Goal: Navigation & Orientation: Find specific page/section

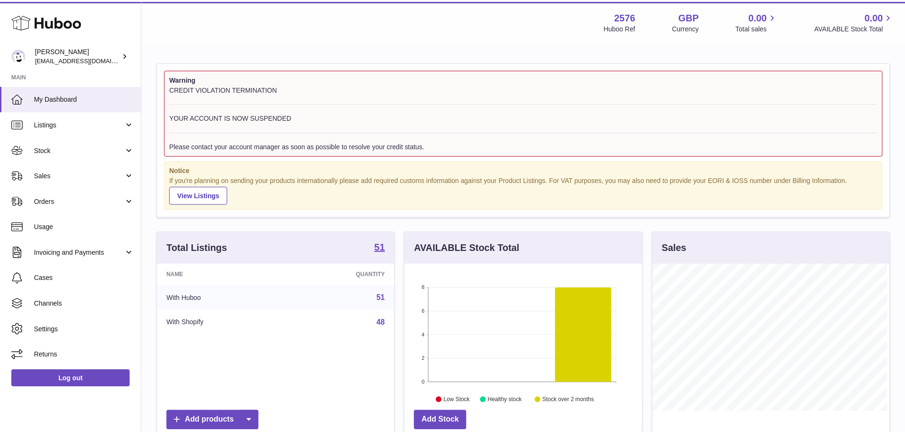
scroll to position [148, 239]
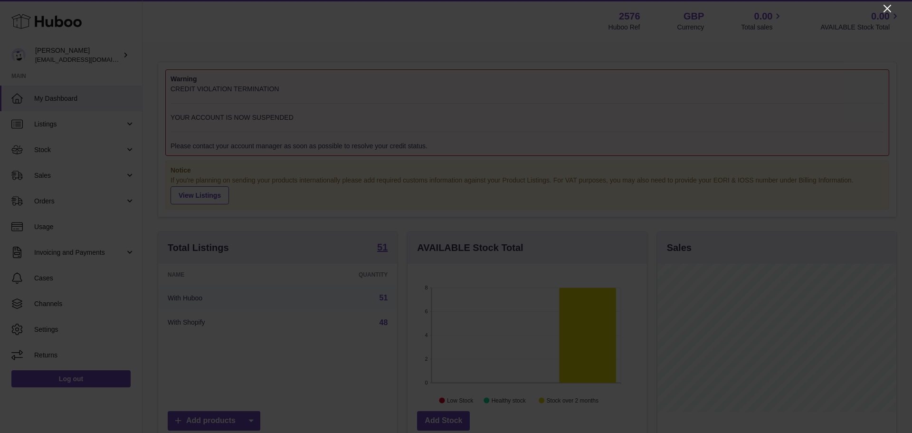
click at [887, 4] on icon "Close" at bounding box center [887, 8] width 11 height 11
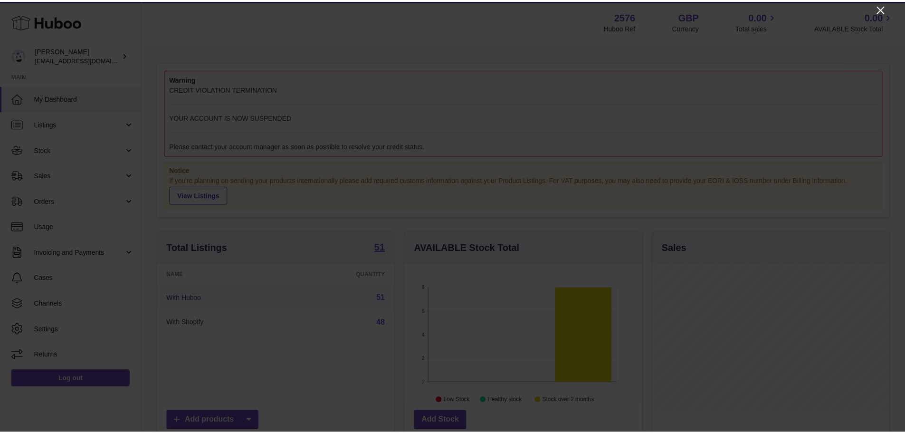
scroll to position [474813, 474725]
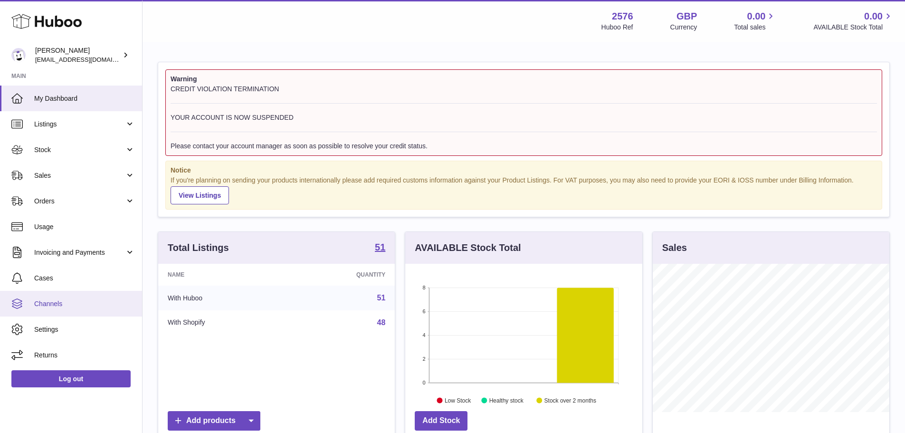
click at [63, 305] on span "Channels" at bounding box center [84, 303] width 101 height 9
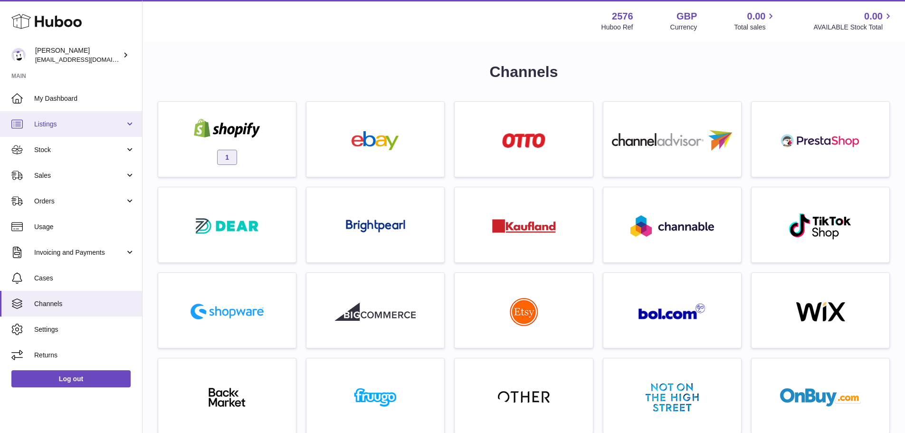
click at [55, 123] on span "Listings" at bounding box center [79, 124] width 91 height 9
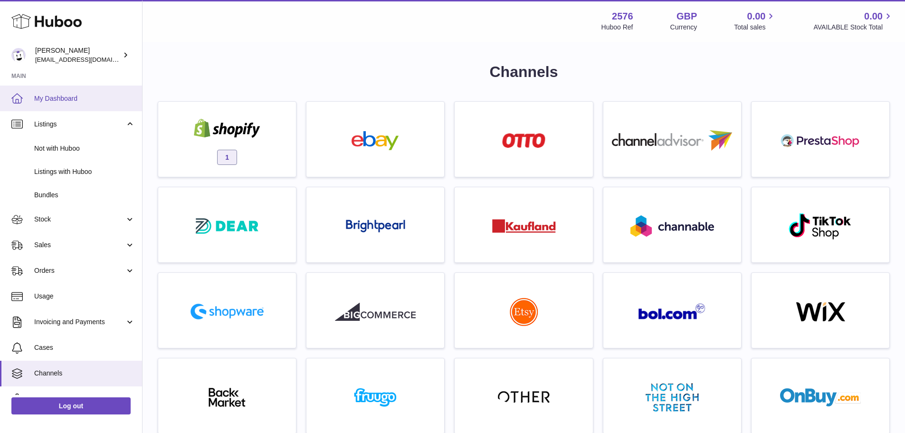
click at [74, 105] on link "My Dashboard" at bounding box center [71, 98] width 142 height 26
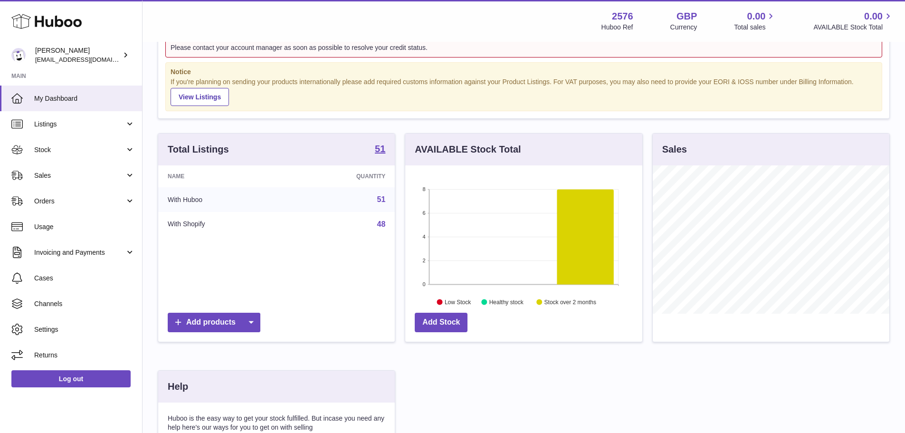
scroll to position [99, 0]
click at [581, 236] on icon at bounding box center [585, 236] width 57 height 95
click at [70, 126] on span "Listings" at bounding box center [79, 124] width 91 height 9
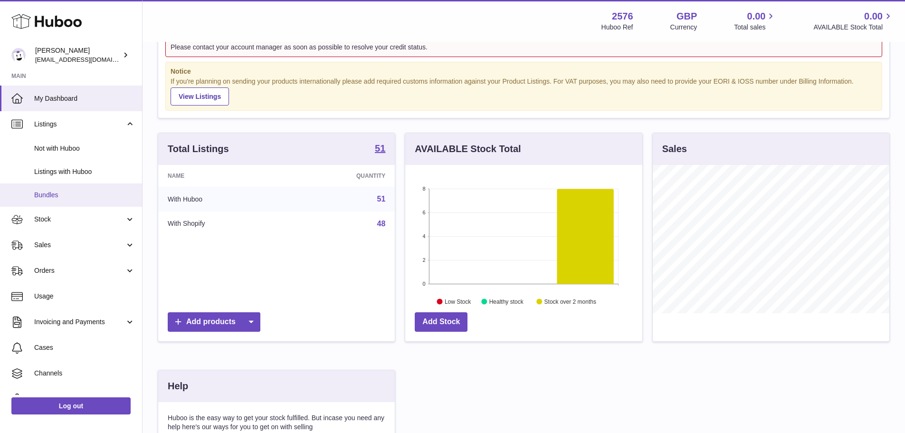
click at [71, 185] on link "Bundles" at bounding box center [71, 194] width 142 height 23
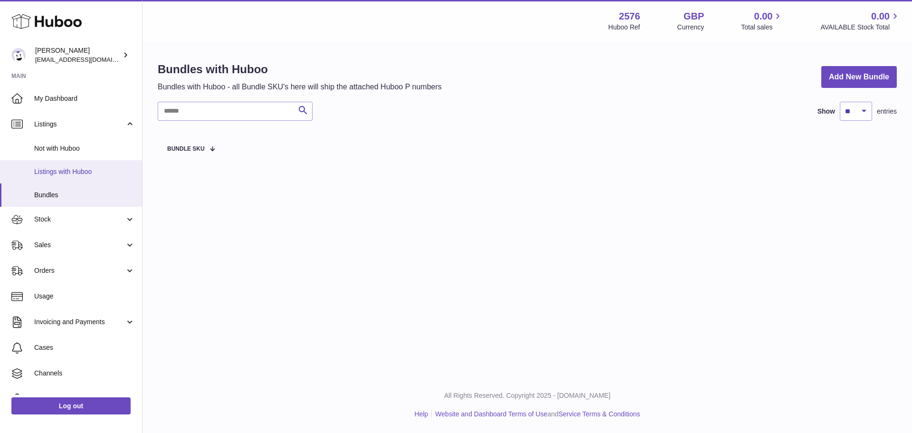
click at [76, 172] on span "Listings with Huboo" at bounding box center [84, 171] width 101 height 9
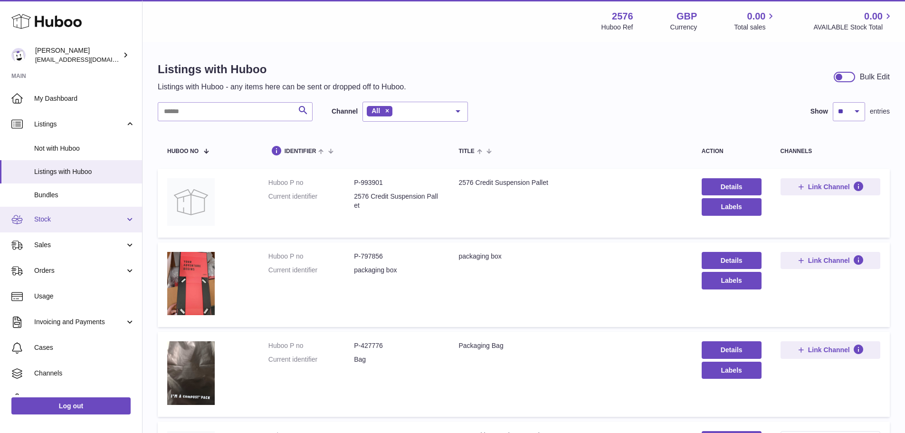
click at [66, 220] on span "Stock" at bounding box center [79, 219] width 91 height 9
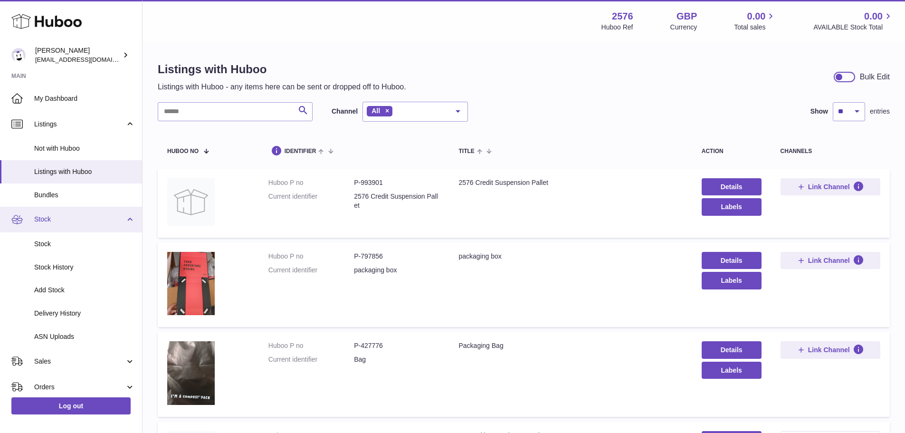
click at [77, 215] on span "Stock" at bounding box center [79, 219] width 91 height 9
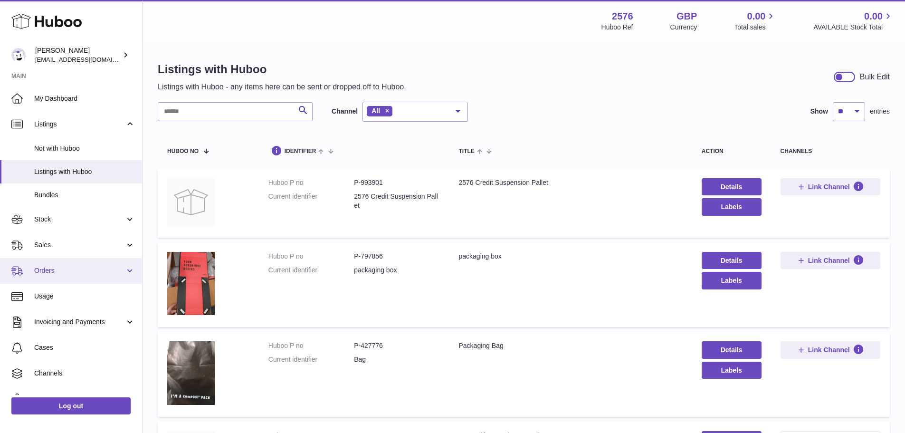
click at [114, 270] on span "Orders" at bounding box center [79, 270] width 91 height 9
click at [87, 266] on span "Orders" at bounding box center [79, 270] width 91 height 9
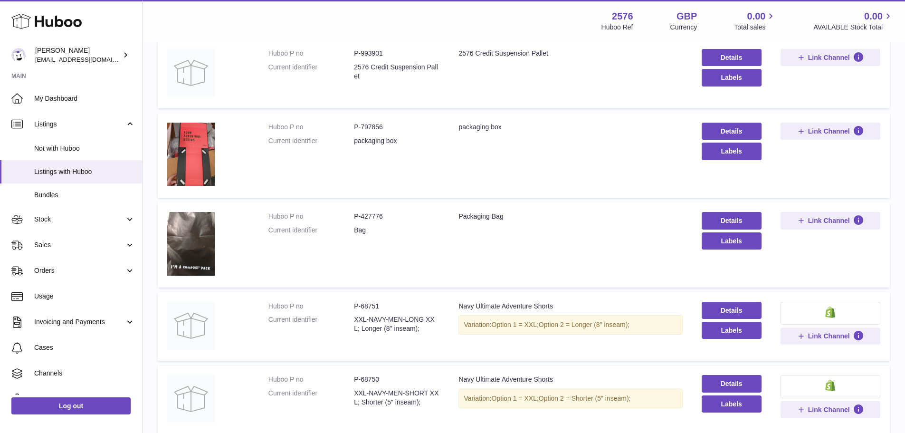
scroll to position [127, 0]
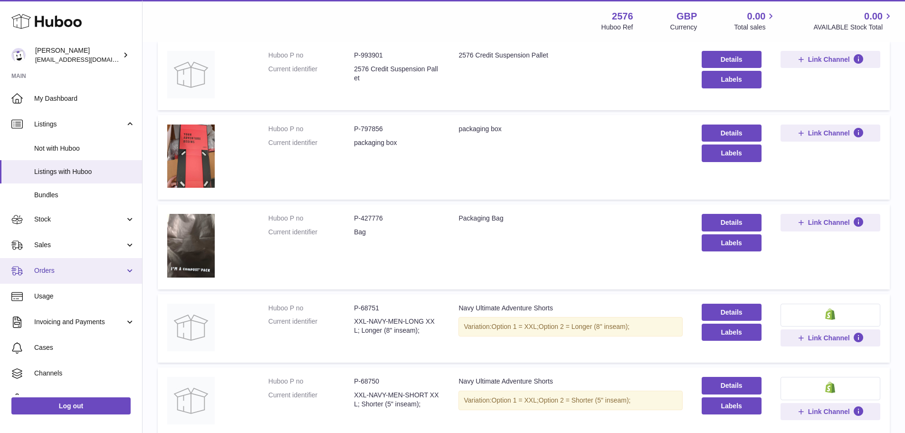
click at [79, 269] on span "Orders" at bounding box center [79, 270] width 91 height 9
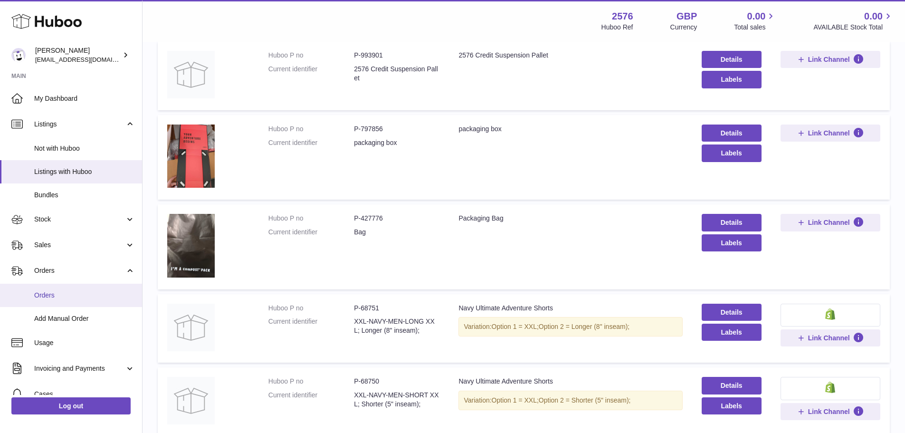
click at [78, 301] on link "Orders" at bounding box center [71, 295] width 142 height 23
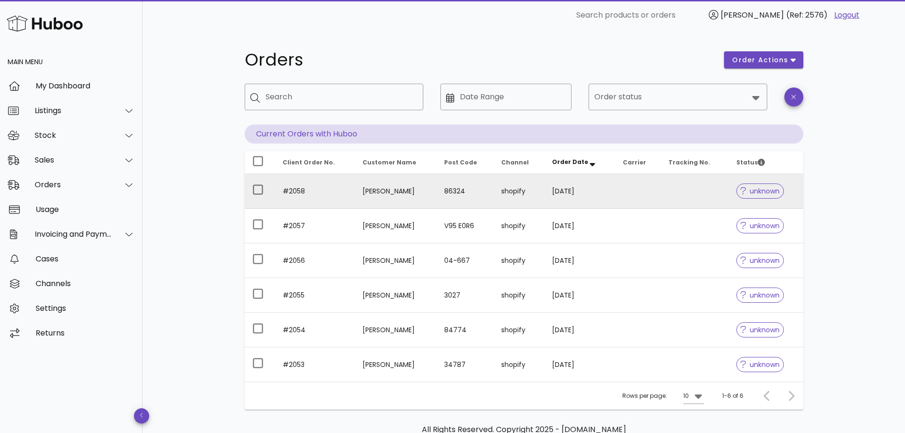
click at [476, 189] on td "86324" at bounding box center [464, 191] width 57 height 35
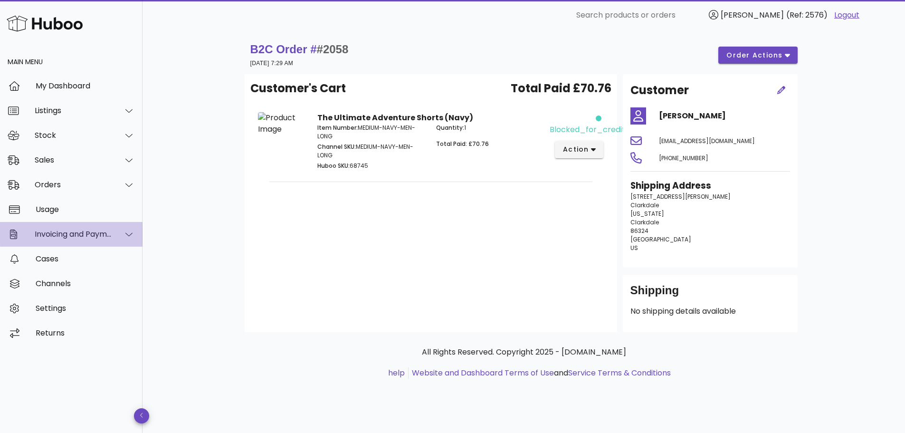
click at [62, 228] on div "Invoicing and Payments" at bounding box center [71, 234] width 142 height 25
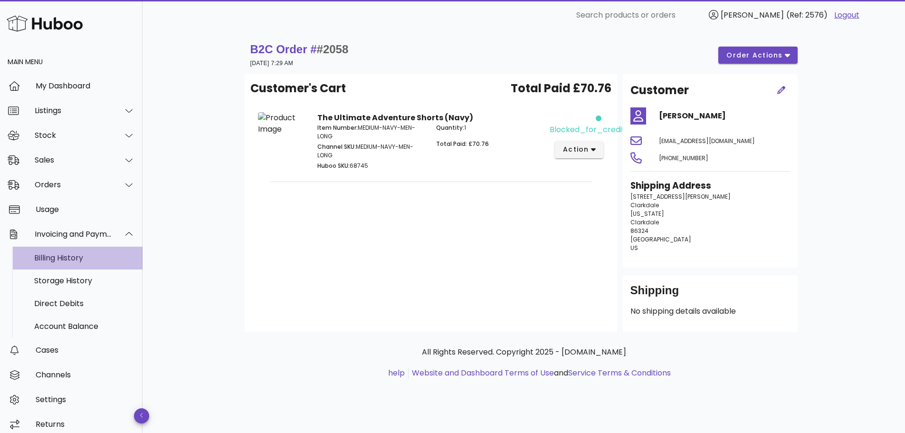
click at [68, 256] on div "Billing History" at bounding box center [84, 257] width 101 height 9
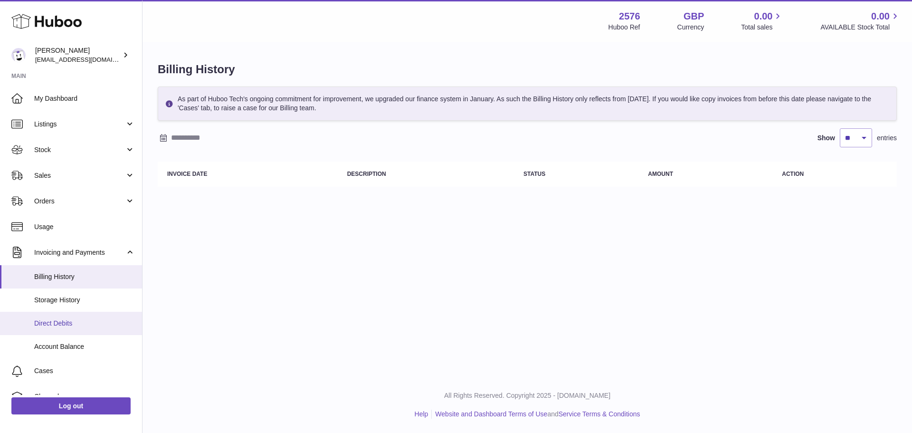
click at [48, 312] on link "Direct Debits" at bounding box center [71, 323] width 142 height 23
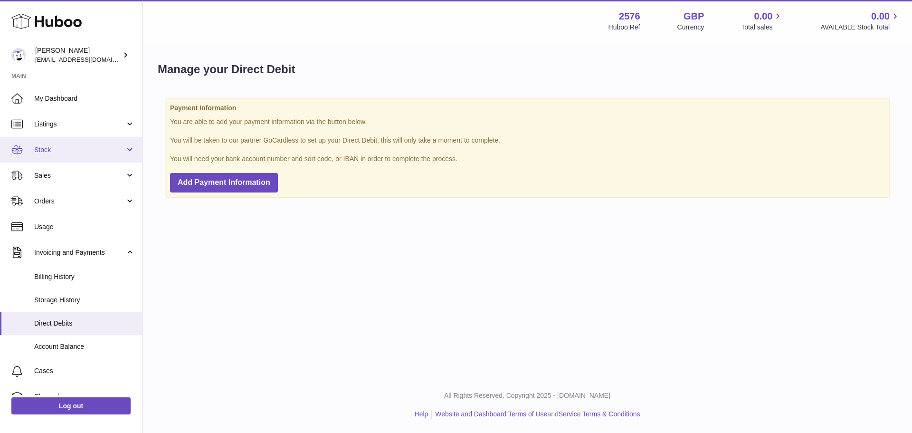
click at [54, 152] on span "Stock" at bounding box center [79, 149] width 91 height 9
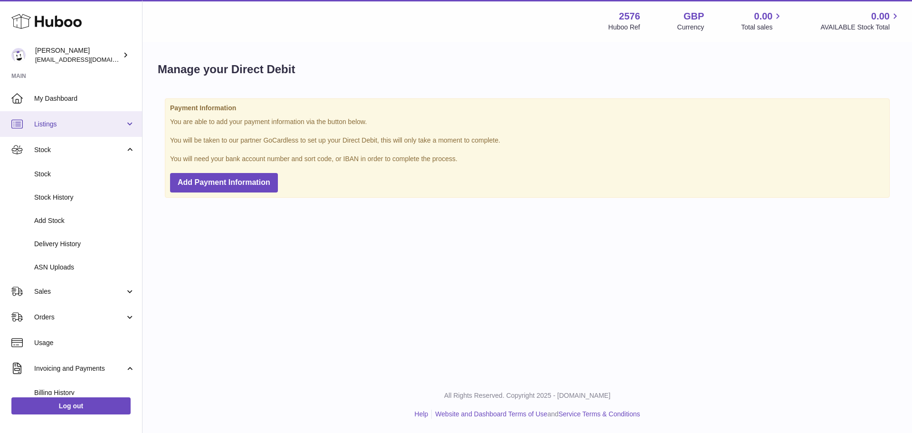
click at [62, 125] on span "Listings" at bounding box center [79, 124] width 91 height 9
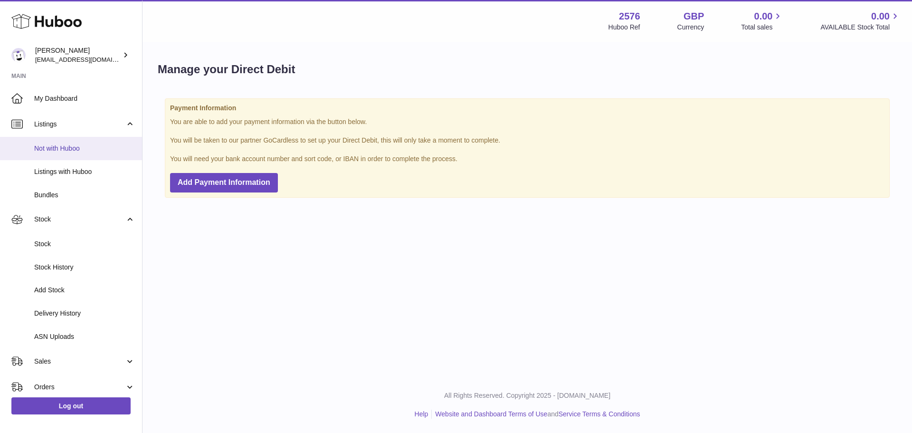
click at [100, 145] on span "Not with Huboo" at bounding box center [84, 148] width 101 height 9
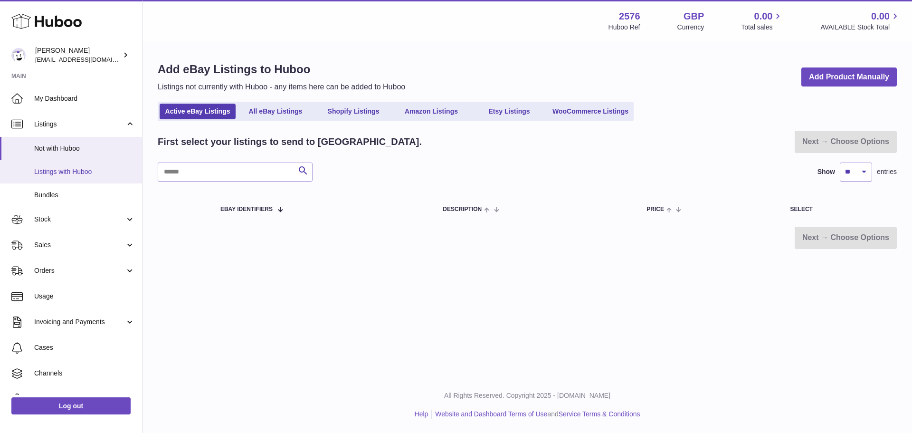
click at [70, 164] on link "Listings with Huboo" at bounding box center [71, 171] width 142 height 23
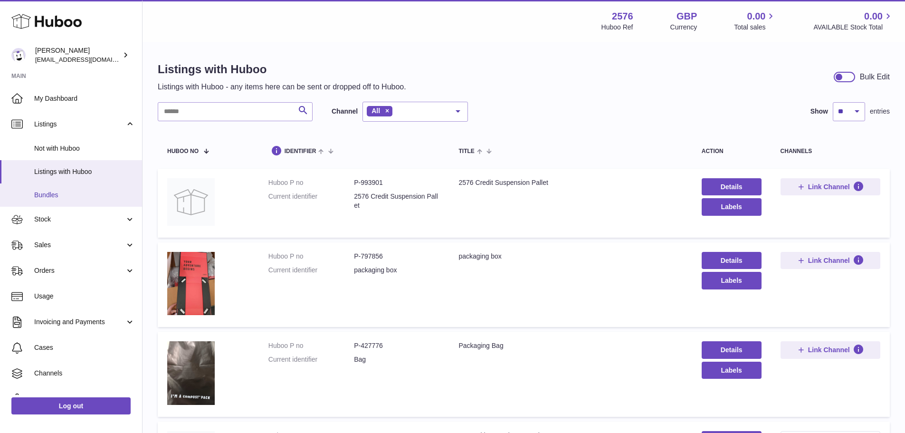
click at [70, 196] on span "Bundles" at bounding box center [84, 194] width 101 height 9
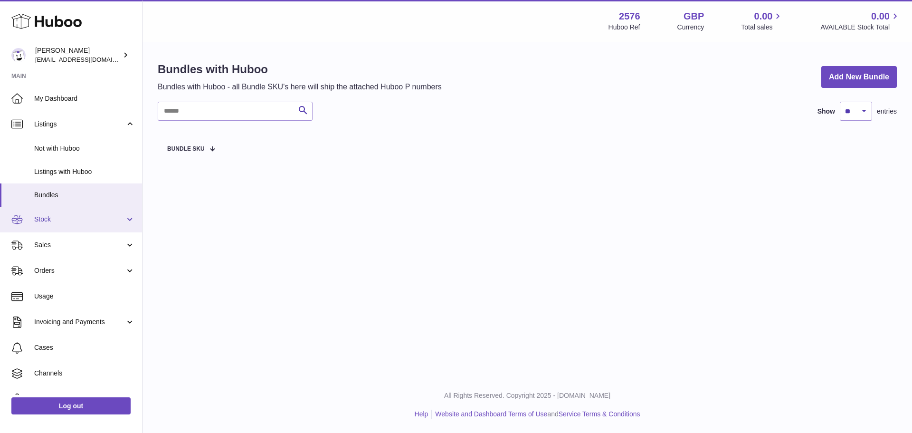
click at [72, 214] on link "Stock" at bounding box center [71, 220] width 142 height 26
